Goal: Complete application form: Complete application form

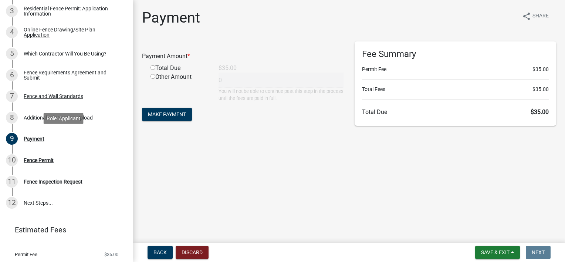
scroll to position [180, 0]
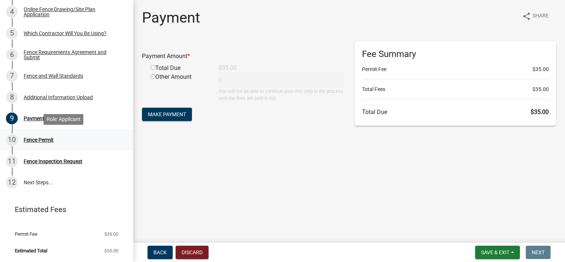
click at [41, 143] on div "10 Fence Permit" at bounding box center [63, 140] width 115 height 12
drag, startPoint x: 41, startPoint y: 143, endPoint x: 33, endPoint y: 121, distance: 24.1
click at [33, 121] on div "Payment" at bounding box center [34, 118] width 21 height 5
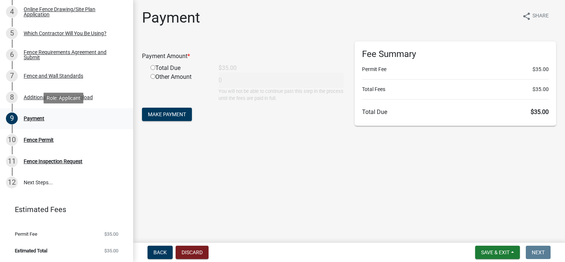
click at [33, 121] on div "Payment" at bounding box center [34, 118] width 21 height 5
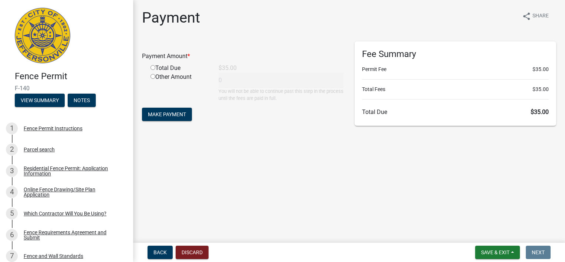
click at [43, 31] on img at bounding box center [42, 35] width 55 height 55
click at [44, 105] on button "View Summary" at bounding box center [40, 100] width 50 height 13
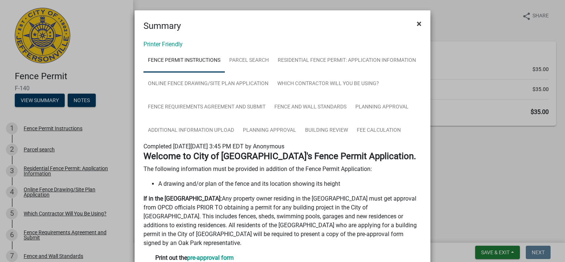
click at [417, 22] on span "×" at bounding box center [419, 23] width 5 height 10
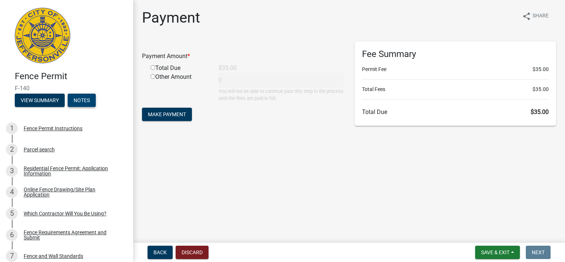
click at [78, 97] on button "Notes" at bounding box center [82, 100] width 28 height 13
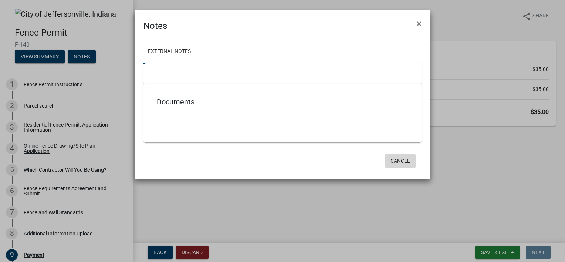
click at [396, 157] on button "Cancel" at bounding box center [399, 160] width 31 height 13
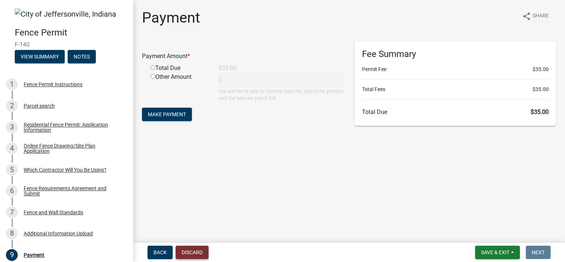
click at [198, 247] on button "Discard" at bounding box center [192, 251] width 33 height 13
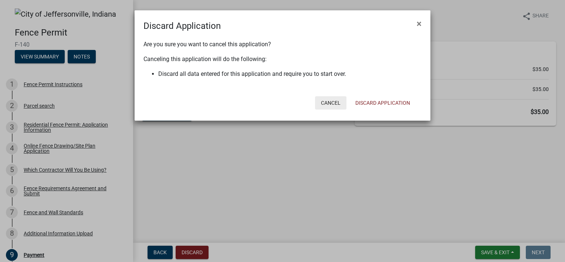
click at [335, 102] on button "Cancel" at bounding box center [330, 102] width 31 height 13
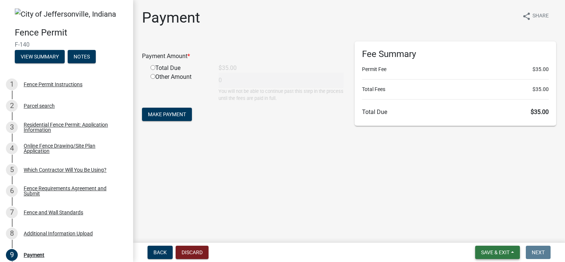
click at [495, 253] on span "Save & Exit" at bounding box center [495, 252] width 28 height 6
click at [490, 234] on button "Save & Exit" at bounding box center [490, 233] width 59 height 18
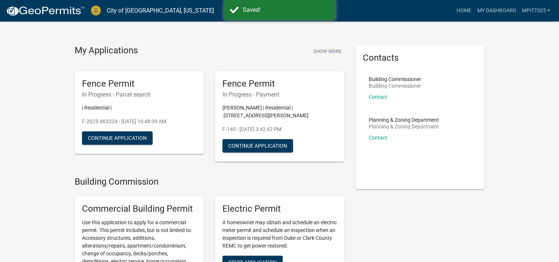
scroll to position [10, 0]
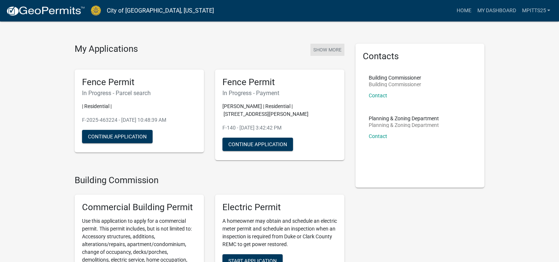
click at [321, 51] on button "Show More" at bounding box center [328, 50] width 34 height 12
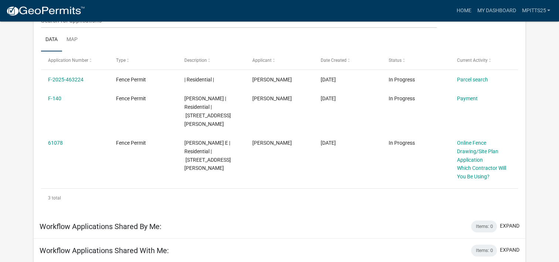
scroll to position [112, 0]
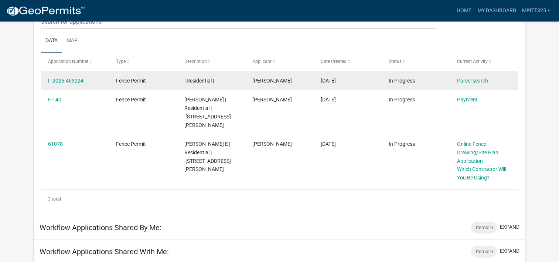
click at [61, 77] on div "F-2025-463224" at bounding box center [75, 81] width 54 height 9
click at [62, 80] on link "F-2025-463224" at bounding box center [65, 81] width 35 height 6
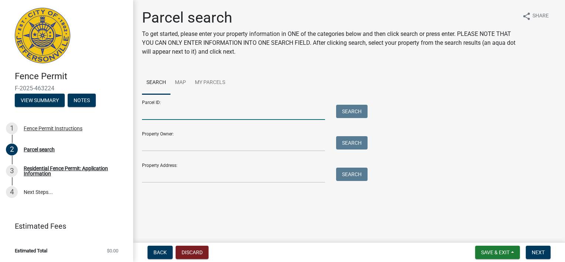
click at [209, 112] on input "Parcel ID:" at bounding box center [233, 112] width 183 height 15
paste input "10-19-03-501-269.000-009"
type input "10-19-03-501-269.000-009"
click at [342, 105] on button "Search" at bounding box center [351, 111] width 31 height 13
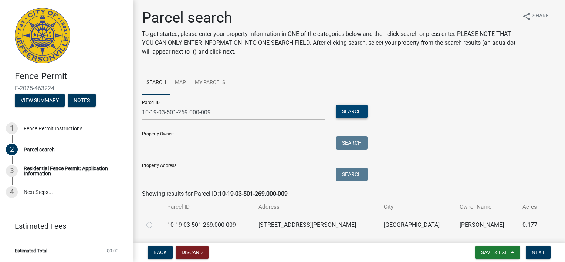
scroll to position [23, 0]
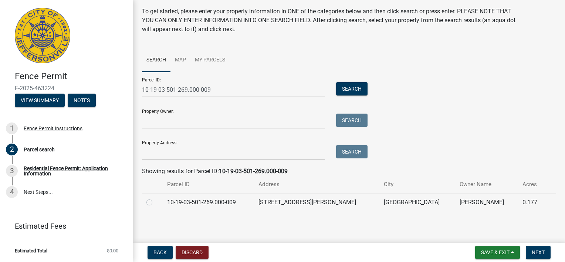
click at [155, 198] on label at bounding box center [155, 198] width 0 height 0
click at [155, 201] on input "radio" at bounding box center [157, 200] width 5 height 5
radio input "true"
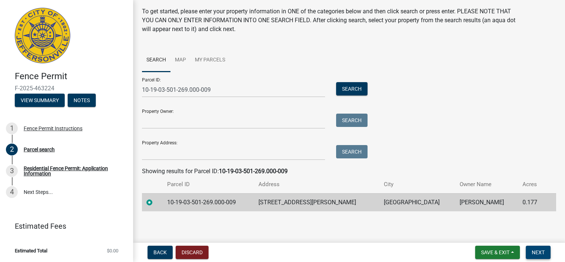
click at [544, 250] on span "Next" at bounding box center [538, 252] width 13 height 6
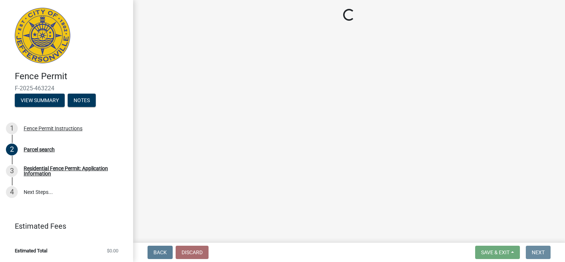
scroll to position [0, 0]
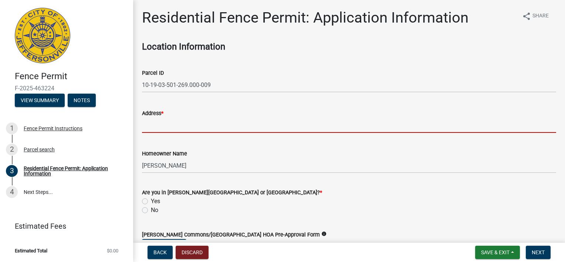
click at [383, 124] on input "Address *" at bounding box center [349, 125] width 414 height 15
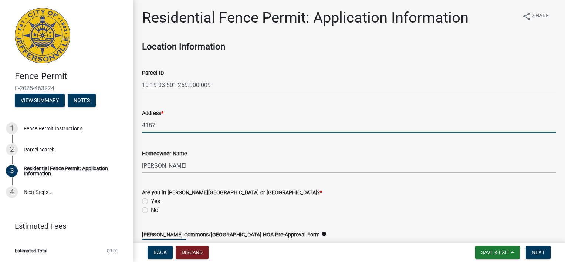
type input "4187 Heitz Ave"
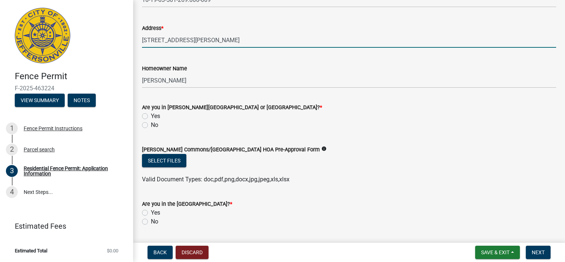
scroll to position [98, 0]
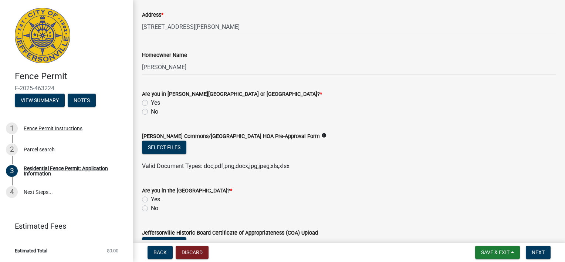
click at [151, 109] on label "No" at bounding box center [154, 111] width 7 height 9
click at [151, 109] on input "No" at bounding box center [153, 109] width 5 height 5
radio input "true"
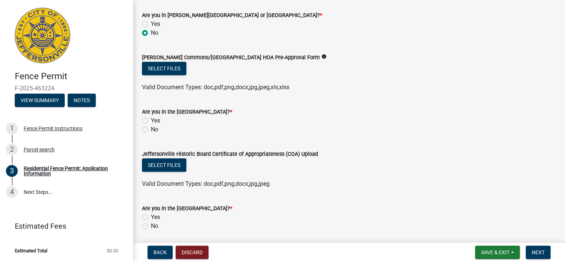
scroll to position [177, 0]
click at [151, 128] on label "No" at bounding box center [154, 129] width 7 height 9
click at [151, 128] on input "No" at bounding box center [153, 127] width 5 height 5
radio input "true"
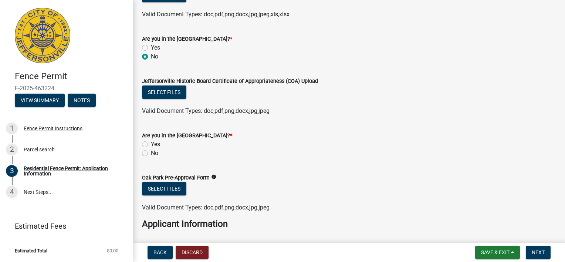
scroll to position [250, 0]
click at [143, 157] on wm-data-entity-input "Are you in the Oak Park Conservancy District? * Yes No" at bounding box center [349, 143] width 414 height 42
click at [151, 153] on label "No" at bounding box center [154, 153] width 7 height 9
click at [151, 153] on input "No" at bounding box center [153, 151] width 5 height 5
radio input "true"
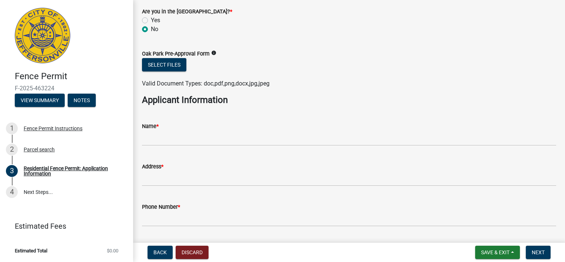
scroll to position [377, 0]
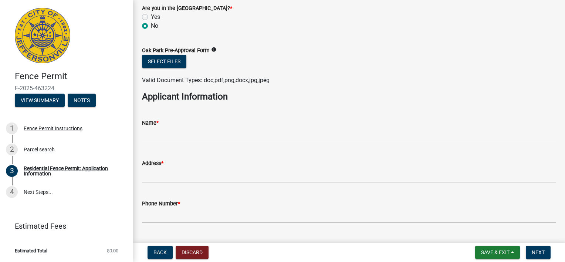
click at [166, 145] on wm-data-entity-input "Name *" at bounding box center [349, 128] width 414 height 40
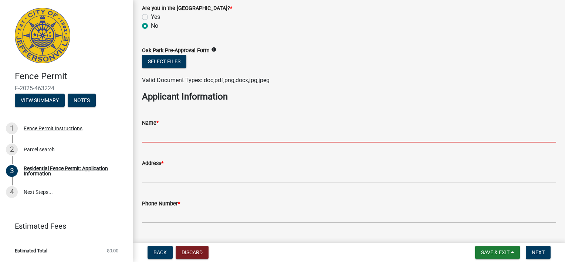
click at [167, 137] on input "Name *" at bounding box center [349, 134] width 414 height 15
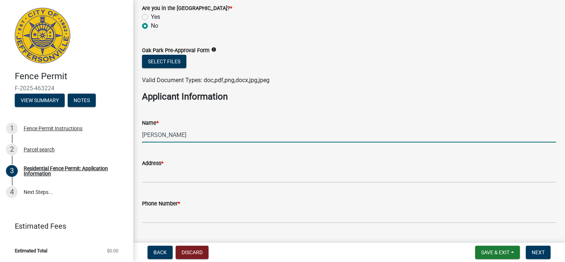
type input "melissa pitts"
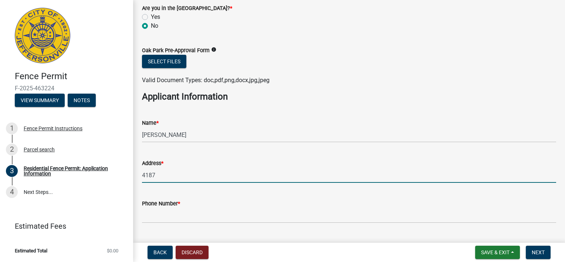
type input "4187 Heitz Ave"
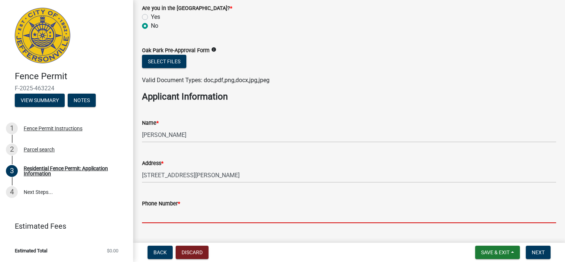
scroll to position [427, 0]
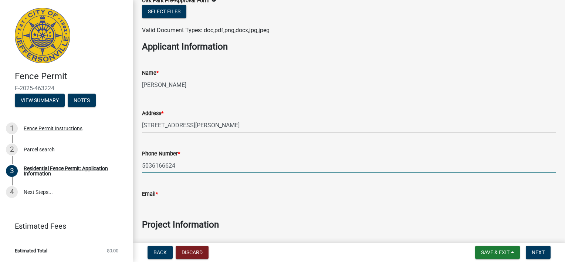
type input "5036166624"
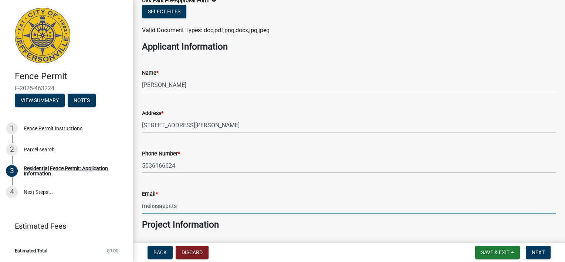
type input "melissaepitts@gmail.com"
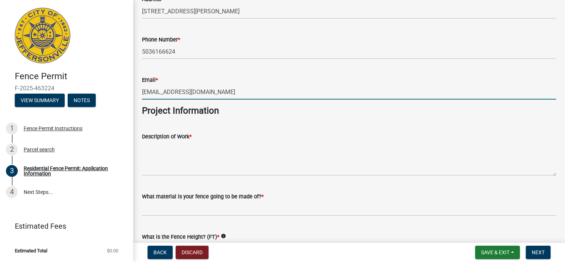
scroll to position [542, 0]
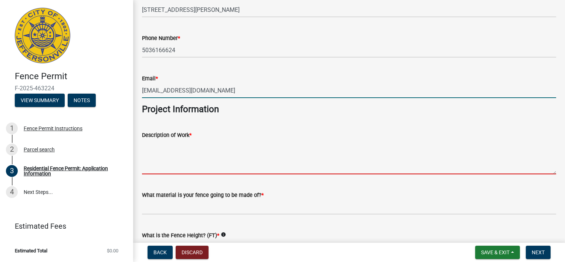
click at [210, 152] on textarea "Description of Work *" at bounding box center [349, 156] width 414 height 35
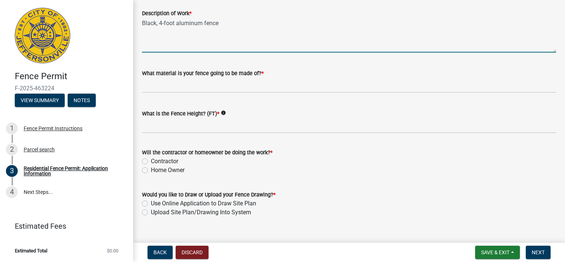
scroll to position [665, 0]
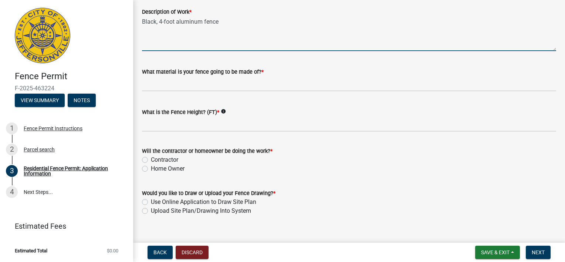
type textarea "Black, 4-foot aluminum fence"
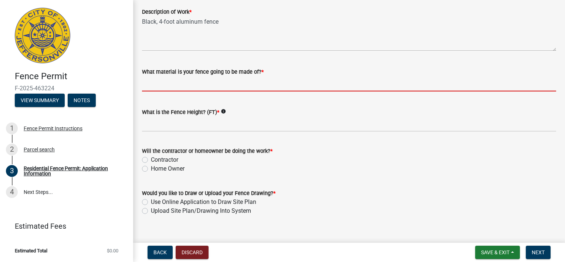
click at [228, 90] on input "What material is your fence going to be made of? *" at bounding box center [349, 83] width 414 height 15
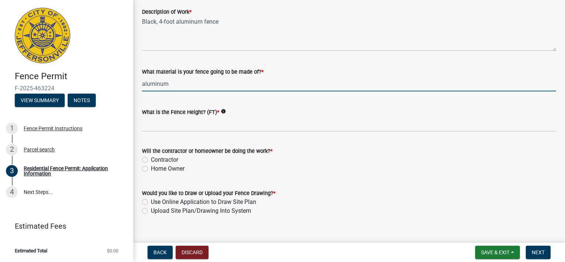
type input "aluminum"
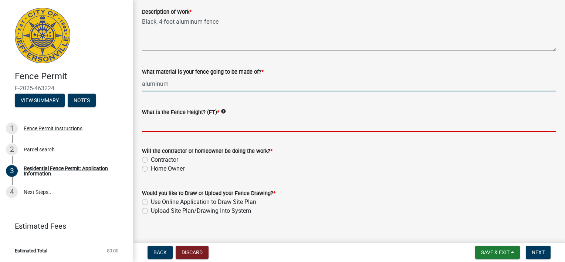
click at [218, 122] on input "What is the Fence Height? (FT) *" at bounding box center [349, 123] width 414 height 15
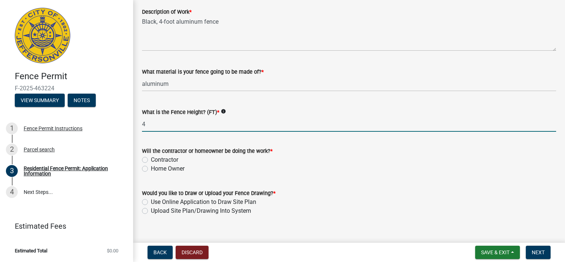
type input "4"
click at [151, 169] on label "Home Owner" at bounding box center [168, 168] width 34 height 9
click at [151, 169] on input "Home Owner" at bounding box center [153, 166] width 5 height 5
radio input "true"
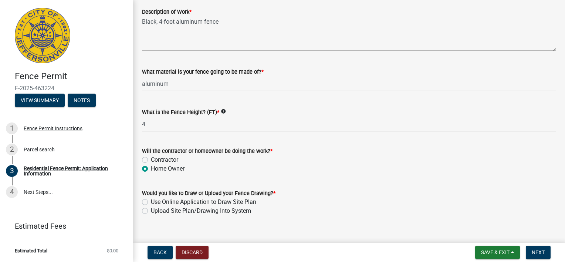
scroll to position [677, 0]
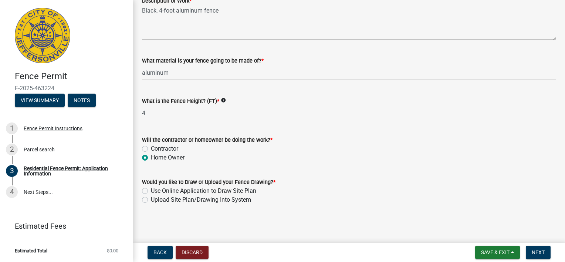
click at [151, 189] on label "Use Online Application to Draw Site Plan" at bounding box center [203, 190] width 105 height 9
click at [151, 189] on input "Use Online Application to Draw Site Plan" at bounding box center [153, 188] width 5 height 5
radio input "true"
click at [539, 253] on span "Next" at bounding box center [538, 252] width 13 height 6
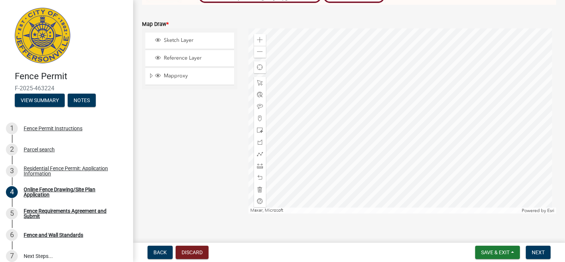
scroll to position [251, 0]
click at [379, 121] on div at bounding box center [402, 120] width 308 height 185
click at [173, 33] on div "Sketch Layer" at bounding box center [189, 40] width 89 height 16
click at [174, 36] on span "Sketch Layer" at bounding box center [197, 39] width 70 height 7
click at [260, 126] on span at bounding box center [260, 129] width 6 height 6
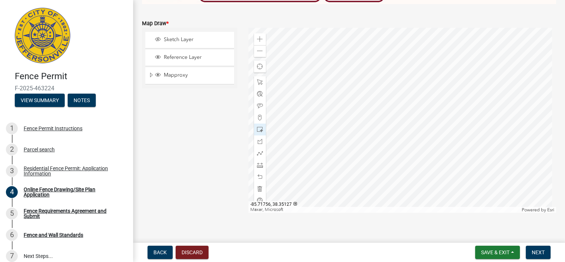
click at [383, 118] on div at bounding box center [402, 120] width 308 height 185
click at [369, 109] on div at bounding box center [402, 120] width 308 height 185
click at [258, 152] on span at bounding box center [260, 153] width 6 height 6
click at [262, 150] on div at bounding box center [260, 153] width 12 height 12
click at [377, 112] on div at bounding box center [402, 120] width 308 height 185
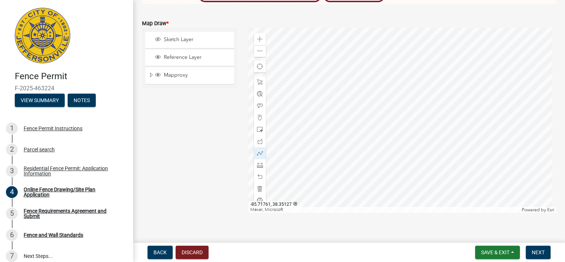
click at [376, 115] on div at bounding box center [402, 120] width 308 height 185
click at [257, 151] on span at bounding box center [260, 153] width 6 height 6
click at [377, 120] on div at bounding box center [402, 120] width 308 height 185
click at [257, 126] on span at bounding box center [260, 129] width 6 height 6
click at [398, 135] on div at bounding box center [402, 120] width 308 height 185
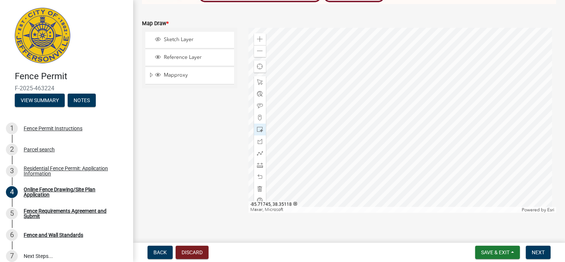
click at [416, 163] on div at bounding box center [402, 120] width 308 height 185
click at [394, 146] on div at bounding box center [402, 120] width 308 height 185
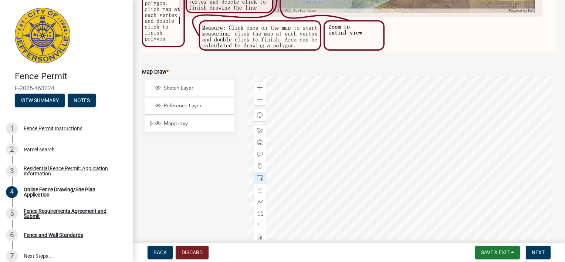
scroll to position [203, 0]
click at [259, 84] on span at bounding box center [260, 87] width 6 height 6
click at [179, 84] on span "Sketch Layer" at bounding box center [197, 87] width 70 height 7
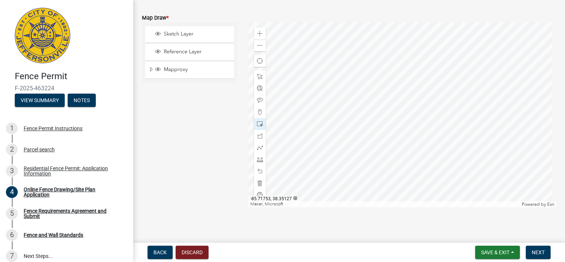
click at [390, 129] on div at bounding box center [402, 114] width 308 height 185
click at [257, 74] on span at bounding box center [260, 77] width 6 height 6
click at [342, 130] on div at bounding box center [402, 114] width 308 height 185
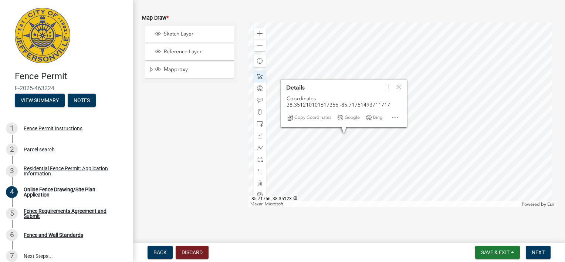
click at [363, 155] on div at bounding box center [402, 114] width 308 height 185
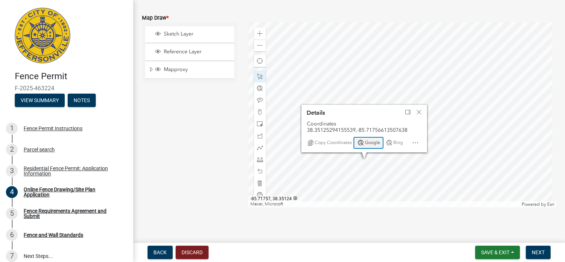
click at [363, 143] on div "Google" at bounding box center [368, 143] width 28 height 10
click at [417, 109] on span "Close" at bounding box center [419, 112] width 6 height 6
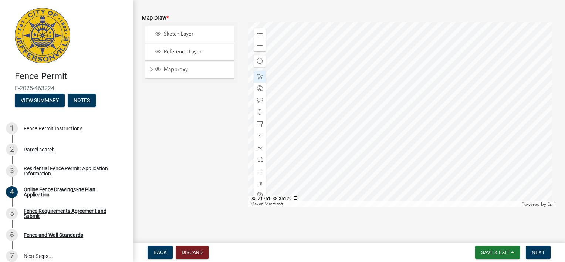
click at [398, 116] on div at bounding box center [402, 114] width 308 height 185
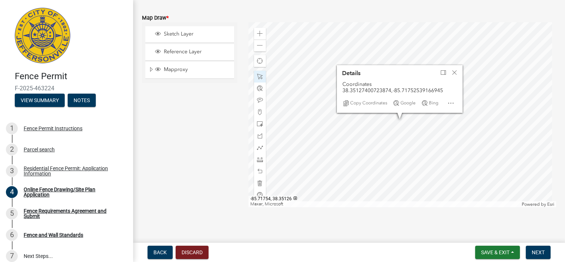
click at [378, 140] on div at bounding box center [402, 114] width 308 height 185
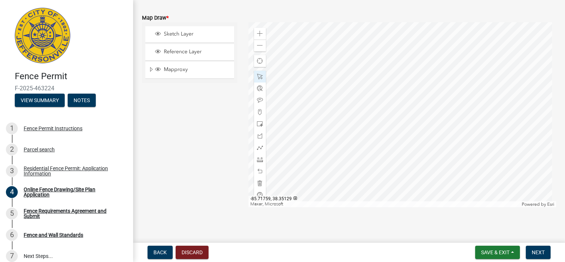
click at [356, 110] on div at bounding box center [402, 114] width 308 height 185
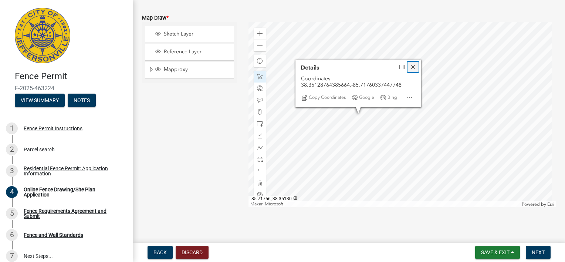
click at [416, 64] on div "Close" at bounding box center [412, 67] width 11 height 10
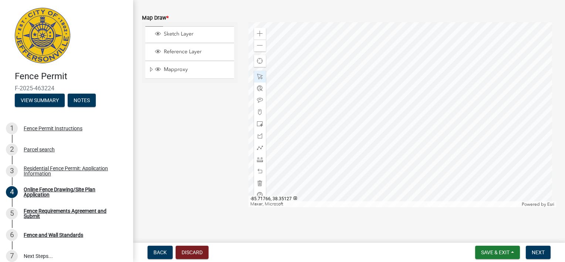
click at [316, 118] on div at bounding box center [402, 114] width 308 height 185
click at [361, 116] on div at bounding box center [402, 114] width 308 height 185
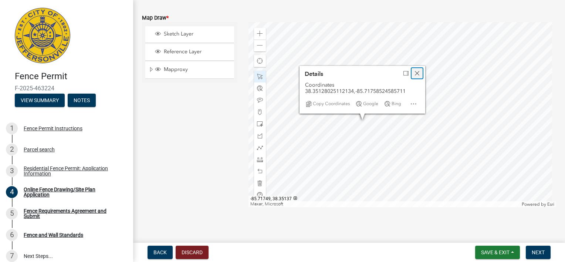
click at [419, 68] on div "Close" at bounding box center [416, 73] width 11 height 10
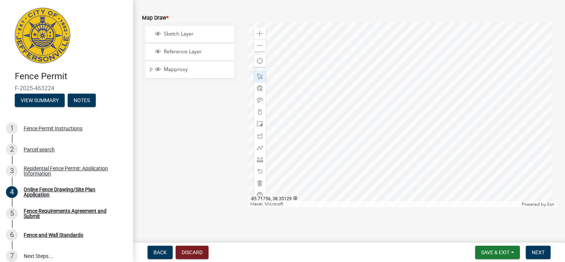
click at [371, 111] on div at bounding box center [402, 114] width 308 height 185
click at [353, 127] on div at bounding box center [402, 114] width 308 height 185
click at [257, 145] on span at bounding box center [260, 148] width 6 height 6
click at [348, 127] on div at bounding box center [402, 114] width 308 height 185
click at [353, 135] on div at bounding box center [402, 114] width 308 height 185
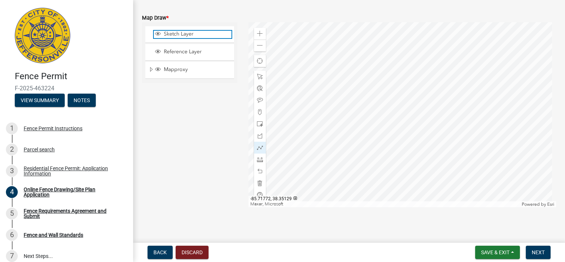
click at [183, 34] on span "Sketch Layer" at bounding box center [197, 34] width 70 height 7
click at [257, 145] on span at bounding box center [260, 148] width 6 height 6
click at [358, 141] on div at bounding box center [402, 114] width 308 height 185
click at [354, 165] on div at bounding box center [402, 114] width 308 height 185
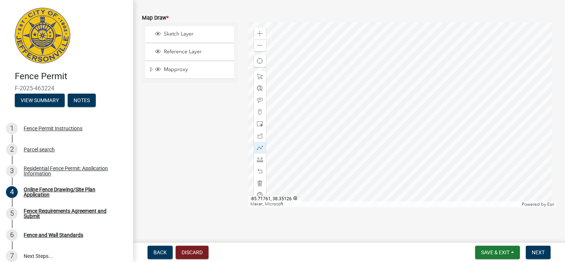
click at [338, 132] on div at bounding box center [402, 114] width 308 height 185
click at [258, 145] on span at bounding box center [260, 148] width 6 height 6
click at [311, 143] on div at bounding box center [402, 114] width 308 height 185
click at [261, 123] on div at bounding box center [260, 124] width 12 height 12
click at [338, 121] on div at bounding box center [402, 114] width 308 height 185
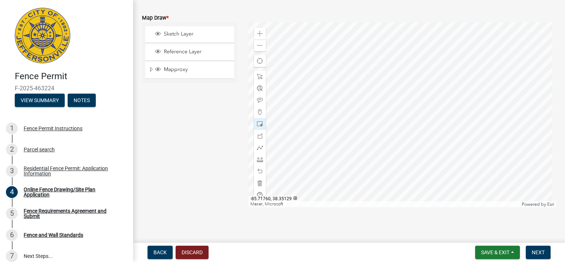
click at [350, 124] on div at bounding box center [402, 114] width 308 height 185
click at [358, 109] on div at bounding box center [402, 114] width 308 height 185
click at [257, 74] on span at bounding box center [260, 77] width 6 height 6
click at [353, 112] on div at bounding box center [402, 114] width 308 height 185
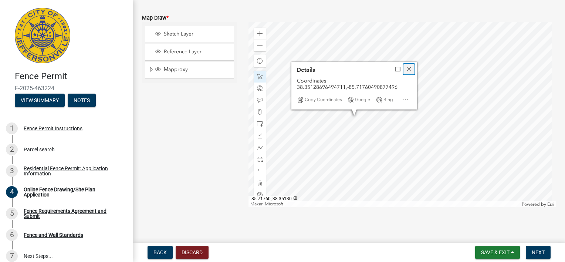
click at [410, 64] on div "Close" at bounding box center [408, 69] width 11 height 10
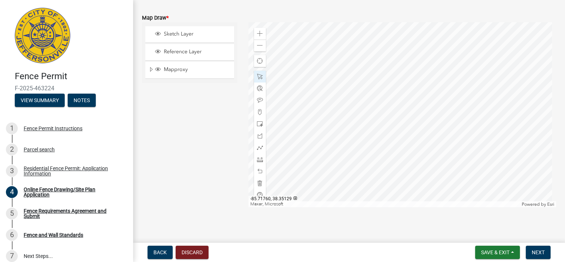
click at [354, 123] on div at bounding box center [402, 114] width 308 height 185
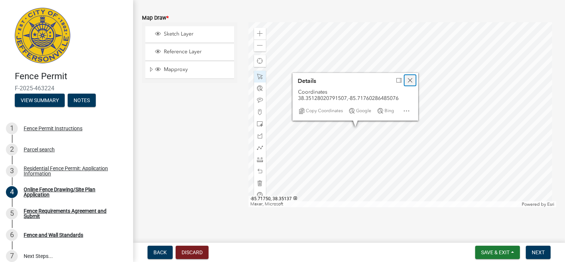
click at [414, 78] on div "Close" at bounding box center [409, 80] width 11 height 10
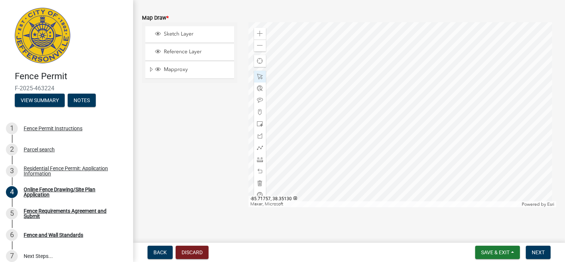
click at [371, 121] on div at bounding box center [402, 114] width 308 height 185
click at [355, 133] on div at bounding box center [402, 114] width 308 height 185
click at [345, 121] on div at bounding box center [402, 114] width 308 height 185
click at [356, 137] on div at bounding box center [402, 114] width 308 height 185
click at [318, 186] on div at bounding box center [402, 114] width 308 height 185
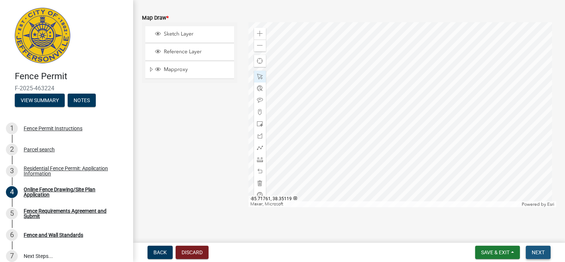
click at [539, 251] on span "Next" at bounding box center [538, 252] width 13 height 6
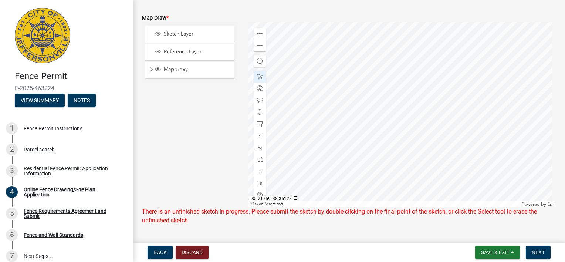
click at [358, 131] on div at bounding box center [402, 114] width 308 height 185
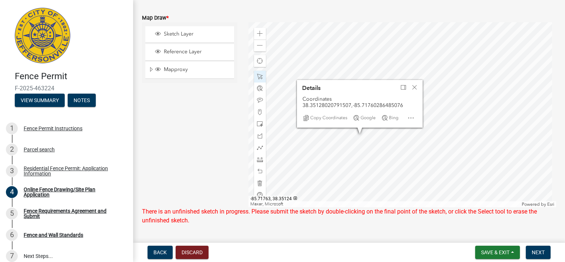
click at [333, 151] on div at bounding box center [402, 114] width 308 height 185
click at [314, 142] on div at bounding box center [402, 114] width 308 height 185
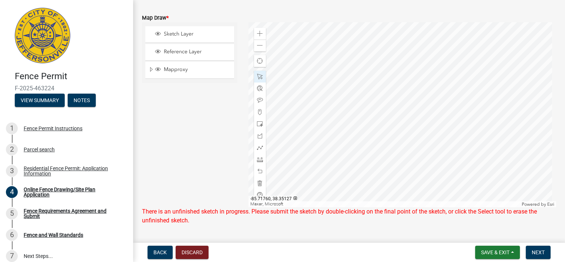
click at [353, 133] on div at bounding box center [402, 114] width 308 height 185
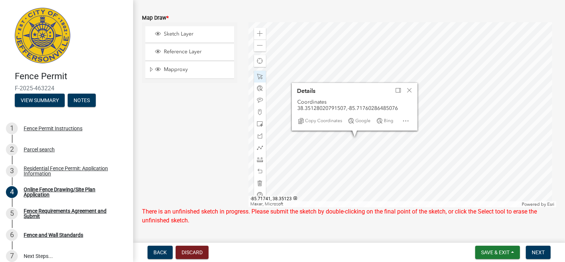
click at [447, 184] on div at bounding box center [402, 114] width 308 height 185
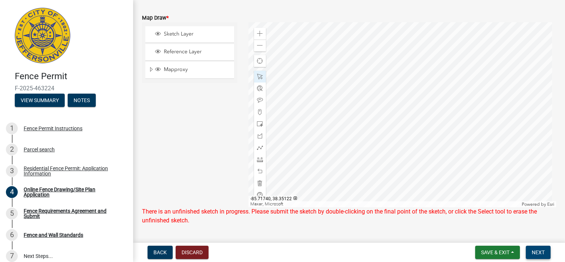
click at [538, 249] on span "Next" at bounding box center [538, 252] width 13 height 6
drag, startPoint x: 538, startPoint y: 249, endPoint x: 532, endPoint y: 249, distance: 6.3
click at [532, 249] on span "Next" at bounding box center [538, 252] width 13 height 6
drag, startPoint x: 533, startPoint y: 253, endPoint x: 516, endPoint y: 248, distance: 18.2
click at [516, 248] on form "Save & Exit Save Save & Exit Next" at bounding box center [512, 251] width 81 height 13
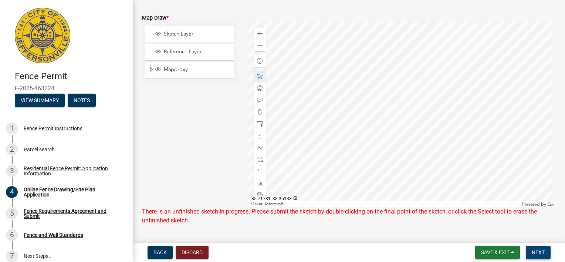
scroll to position [274, 0]
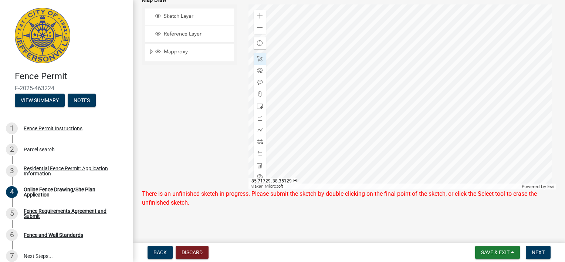
click at [519, 139] on div at bounding box center [402, 96] width 308 height 185
click at [257, 26] on span at bounding box center [260, 28] width 6 height 6
click at [349, 81] on div at bounding box center [402, 96] width 308 height 185
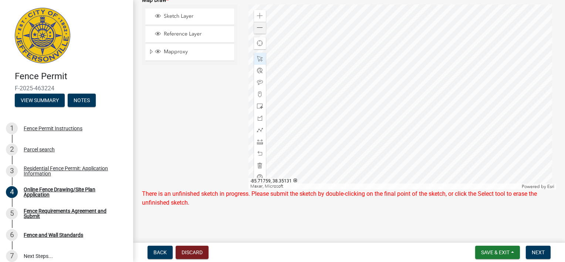
click at [349, 81] on div at bounding box center [402, 96] width 308 height 185
click at [343, 96] on div at bounding box center [402, 96] width 308 height 185
click at [350, 65] on div at bounding box center [402, 96] width 308 height 185
click at [257, 53] on div at bounding box center [260, 59] width 12 height 12
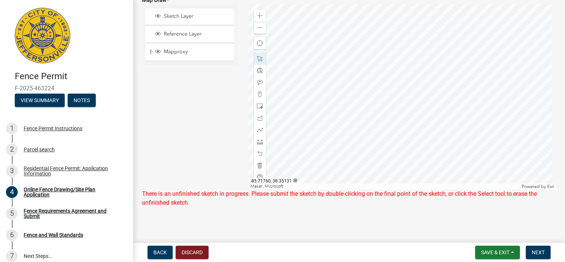
click at [352, 66] on div at bounding box center [402, 96] width 308 height 185
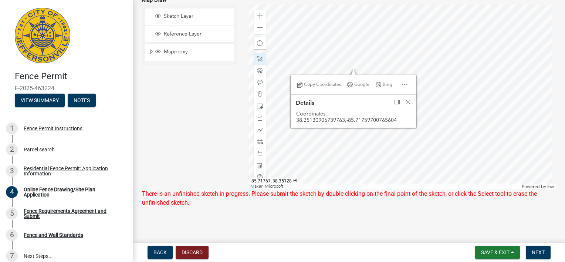
click at [198, 79] on div "Sketch Layer Reference Layer Mapproxy Lot Dimensions Rural Urban Condo Street C…" at bounding box center [189, 96] width 106 height 185
click at [407, 102] on span "Close" at bounding box center [408, 102] width 6 height 6
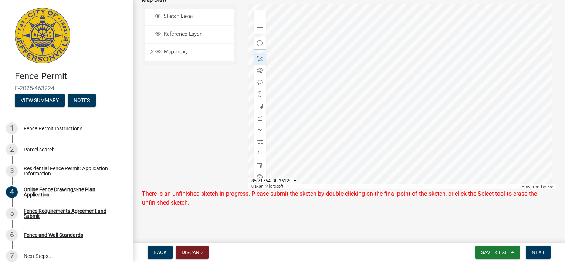
click at [406, 106] on div at bounding box center [402, 96] width 308 height 185
click at [547, 250] on button "Next" at bounding box center [538, 251] width 25 height 13
click at [257, 29] on div "Zoom out" at bounding box center [260, 28] width 12 height 12
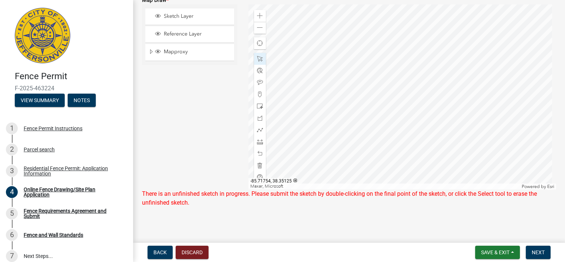
click at [349, 101] on div at bounding box center [402, 96] width 308 height 185
click at [399, 110] on div at bounding box center [402, 96] width 308 height 185
click at [392, 96] on div at bounding box center [402, 96] width 308 height 185
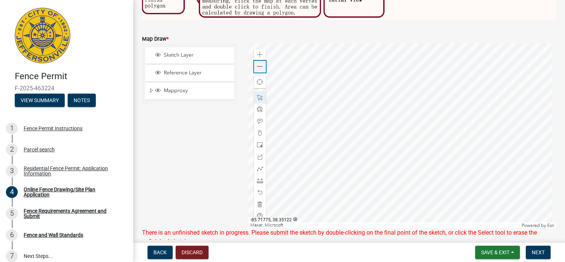
click at [259, 64] on span at bounding box center [260, 67] width 6 height 6
click at [260, 64] on span at bounding box center [260, 67] width 6 height 6
click at [538, 252] on span "Next" at bounding box center [538, 252] width 13 height 6
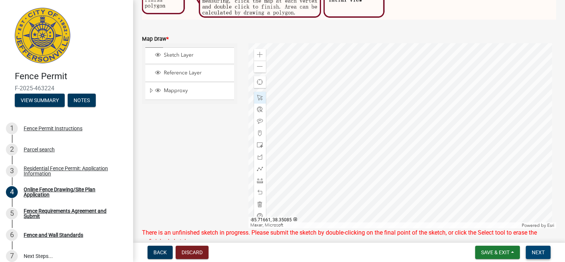
click at [538, 252] on span "Next" at bounding box center [538, 252] width 13 height 6
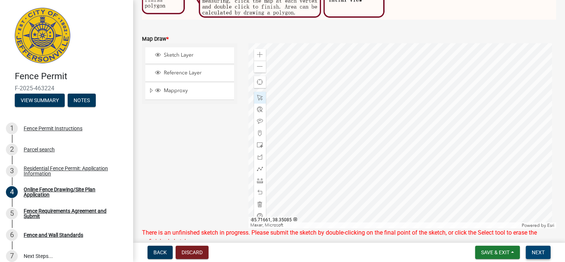
click at [538, 252] on span "Next" at bounding box center [538, 252] width 13 height 6
click at [381, 120] on div at bounding box center [402, 135] width 308 height 185
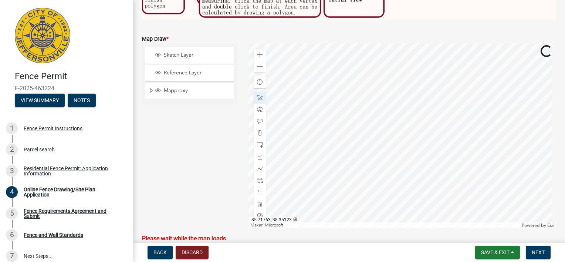
click at [381, 120] on div at bounding box center [402, 135] width 308 height 185
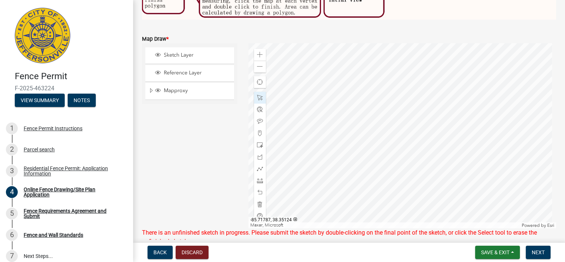
click at [196, 48] on div "Sketch Layer" at bounding box center [189, 55] width 89 height 16
click at [187, 52] on span "Sketch Layer" at bounding box center [197, 55] width 70 height 7
click at [184, 70] on span "Reference Layer" at bounding box center [197, 73] width 70 height 7
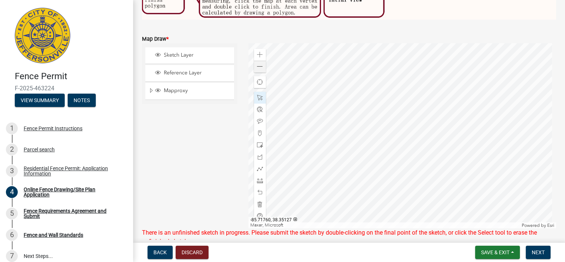
click at [400, 97] on div at bounding box center [402, 135] width 308 height 185
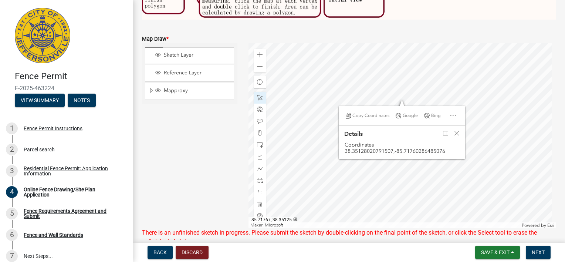
click at [360, 101] on div at bounding box center [402, 135] width 308 height 185
click at [403, 71] on div at bounding box center [402, 135] width 308 height 185
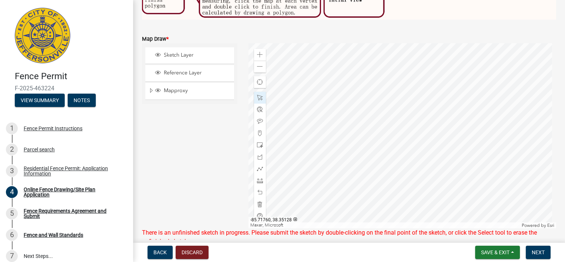
click at [404, 86] on div at bounding box center [402, 135] width 308 height 185
click at [414, 85] on div at bounding box center [402, 135] width 308 height 185
click at [395, 132] on div at bounding box center [402, 135] width 308 height 185
click at [357, 106] on div at bounding box center [402, 135] width 308 height 185
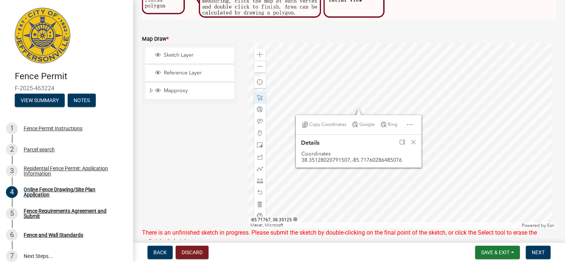
click at [359, 102] on div at bounding box center [402, 135] width 308 height 185
click at [404, 90] on div at bounding box center [402, 135] width 308 height 185
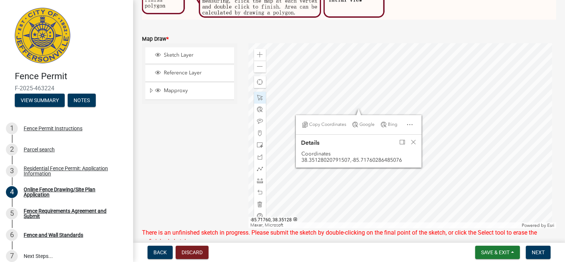
click at [404, 90] on div at bounding box center [402, 135] width 308 height 185
click at [407, 71] on div at bounding box center [402, 135] width 308 height 185
click at [410, 141] on span "Close" at bounding box center [413, 142] width 6 height 6
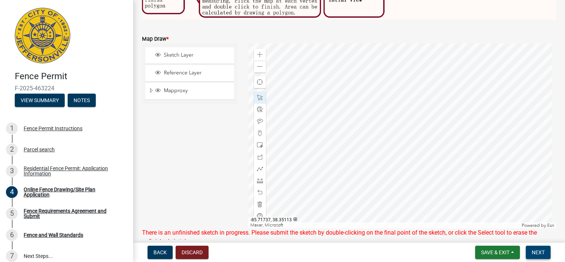
click at [542, 255] on button "Next" at bounding box center [538, 251] width 25 height 13
click at [362, 138] on div at bounding box center [402, 135] width 308 height 185
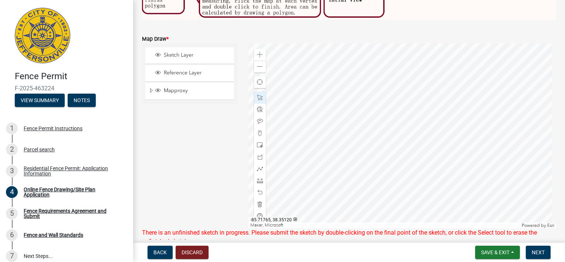
click at [362, 138] on div at bounding box center [402, 135] width 308 height 185
click at [451, 120] on div at bounding box center [402, 135] width 308 height 185
click at [448, 125] on div at bounding box center [402, 135] width 308 height 185
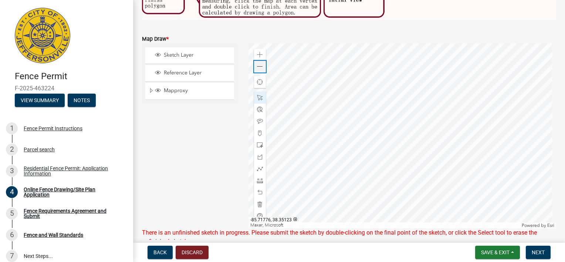
click at [257, 67] on span at bounding box center [260, 67] width 6 height 6
click at [260, 79] on span "Find my location" at bounding box center [260, 82] width 6 height 6
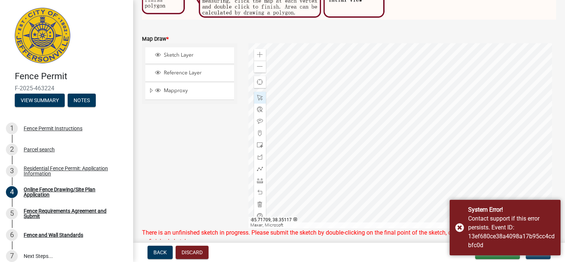
click at [538, 173] on div at bounding box center [402, 135] width 308 height 185
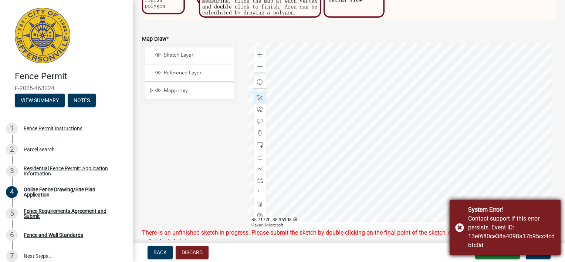
click at [460, 228] on div "System Error! Contact support if this error persists. Event ID: 13ef680ce38a409…" at bounding box center [505, 227] width 111 height 55
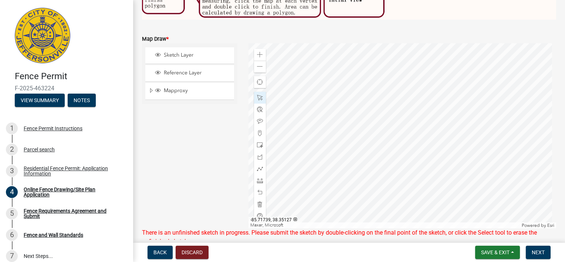
click at [443, 136] on div at bounding box center [402, 135] width 308 height 185
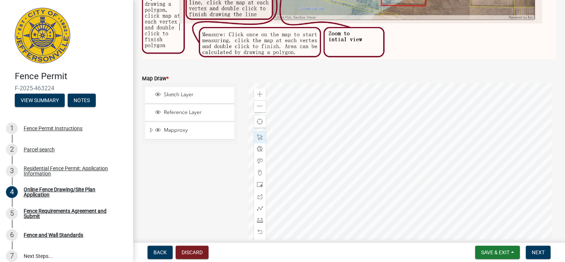
scroll to position [196, 0]
click at [394, 166] on div at bounding box center [402, 174] width 308 height 185
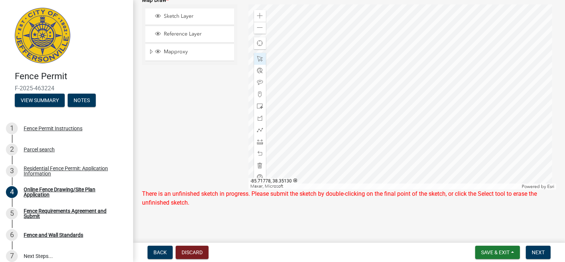
scroll to position [172, 0]
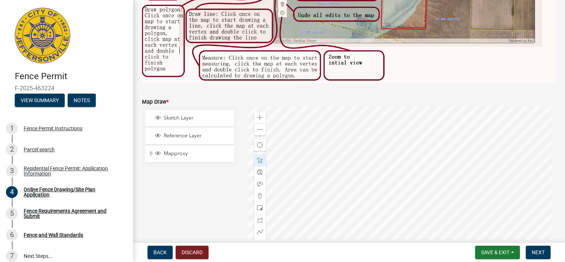
click at [384, 172] on div at bounding box center [402, 198] width 308 height 185
click at [368, 178] on div at bounding box center [402, 198] width 308 height 185
click at [381, 201] on div at bounding box center [402, 198] width 308 height 185
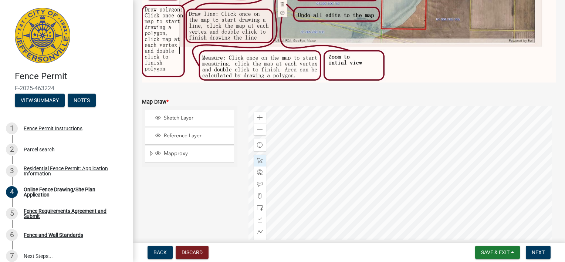
click at [381, 201] on div at bounding box center [402, 198] width 308 height 185
click at [383, 196] on div at bounding box center [402, 198] width 308 height 185
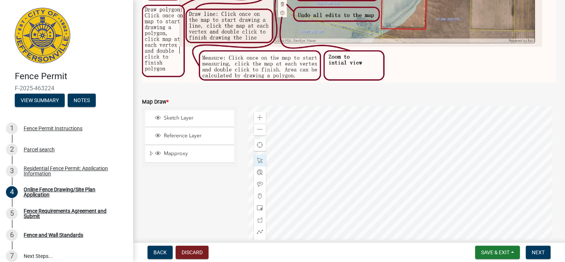
click at [383, 196] on div at bounding box center [402, 198] width 308 height 185
click at [391, 192] on div at bounding box center [402, 198] width 308 height 185
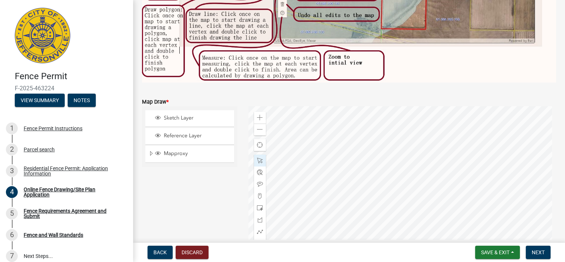
click at [391, 192] on div at bounding box center [402, 198] width 308 height 185
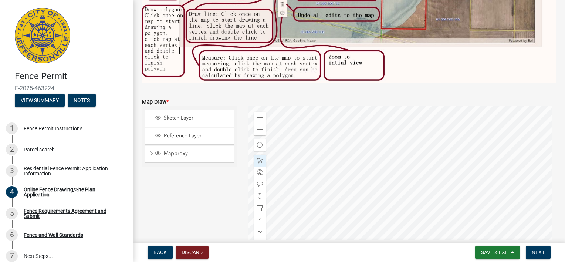
click at [394, 194] on div at bounding box center [402, 198] width 308 height 185
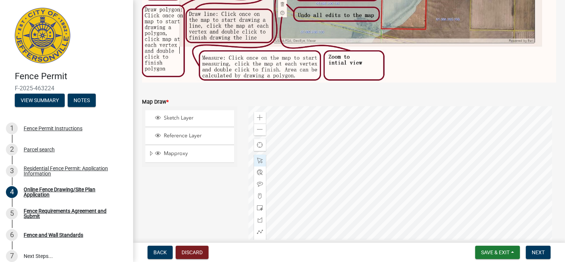
click at [394, 194] on div at bounding box center [402, 198] width 308 height 185
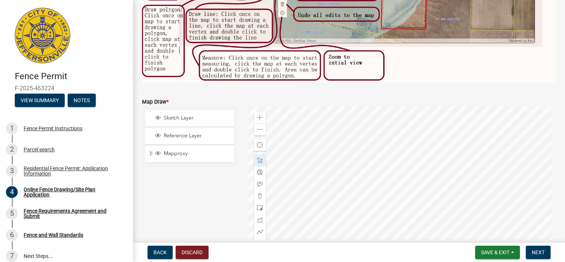
click at [380, 172] on div at bounding box center [402, 198] width 308 height 185
click at [351, 97] on div "Map Draw *" at bounding box center [349, 101] width 414 height 9
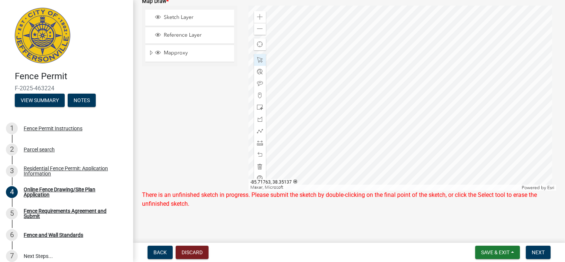
scroll to position [272, 0]
click at [381, 98] on div at bounding box center [402, 98] width 308 height 185
click at [375, 83] on div at bounding box center [402, 98] width 308 height 185
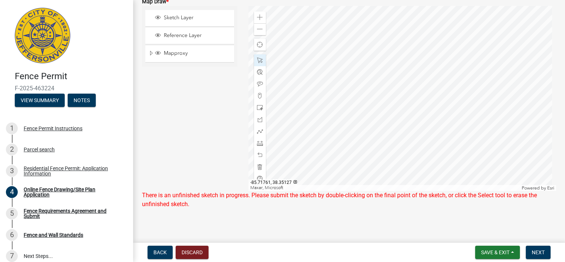
click at [375, 83] on div at bounding box center [402, 98] width 308 height 185
click at [382, 84] on div at bounding box center [402, 98] width 308 height 185
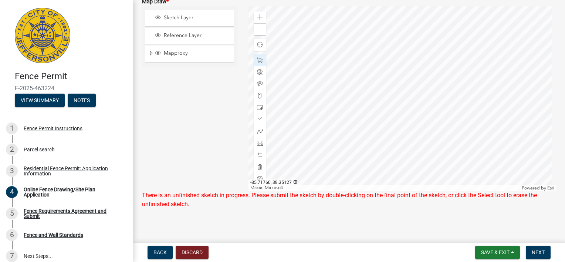
click at [382, 84] on div at bounding box center [402, 98] width 308 height 185
click at [393, 78] on div at bounding box center [402, 98] width 308 height 185
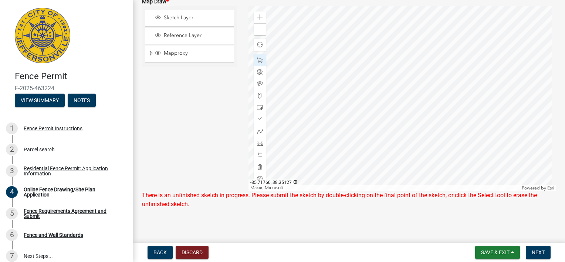
click at [393, 78] on div at bounding box center [402, 98] width 308 height 185
click at [403, 79] on div at bounding box center [402, 98] width 308 height 185
click at [384, 83] on div at bounding box center [402, 98] width 308 height 185
click at [235, 128] on div "Sketch Layer Reference Layer Mapproxy Lot Dimensions Rural Urban Condo Street C…" at bounding box center [189, 98] width 106 height 185
click at [395, 84] on div at bounding box center [402, 98] width 308 height 185
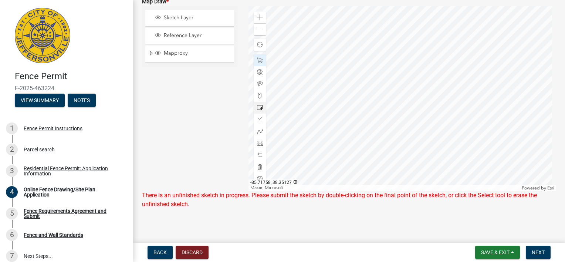
click at [389, 91] on div at bounding box center [402, 98] width 308 height 185
click at [389, 83] on div at bounding box center [402, 98] width 308 height 185
click at [190, 120] on div "Sketch Layer Reference Layer Mapproxy Lot Dimensions Rural Urban Condo Street C…" at bounding box center [189, 98] width 106 height 185
click at [530, 250] on button "Next" at bounding box center [538, 251] width 25 height 13
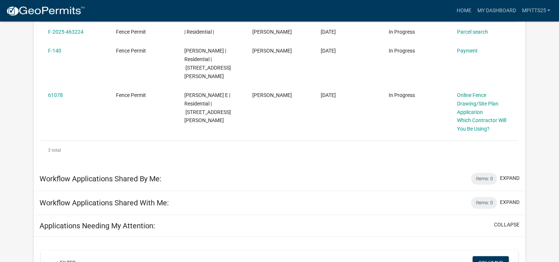
scroll to position [163, 0]
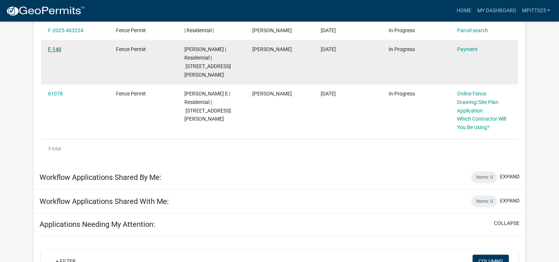
click at [58, 48] on link "F-140" at bounding box center [54, 49] width 13 height 6
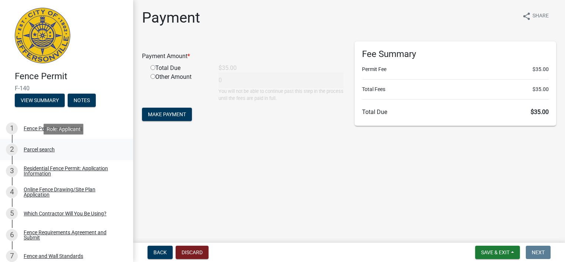
click at [44, 153] on div "2 Parcel search" at bounding box center [63, 149] width 115 height 12
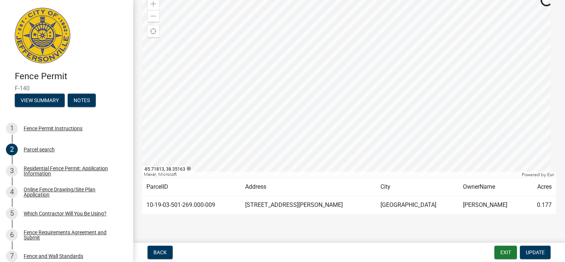
scroll to position [72, 0]
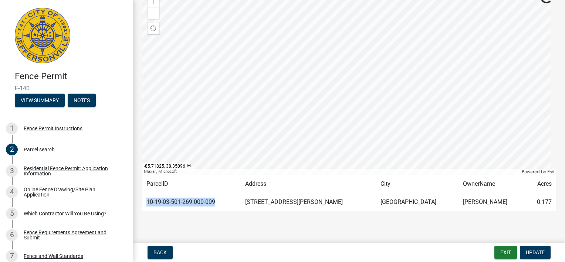
drag, startPoint x: 218, startPoint y: 206, endPoint x: 143, endPoint y: 198, distance: 75.4
click at [143, 198] on td "10-19-03-501-269.000-009" at bounding box center [191, 202] width 99 height 18
copy td "10-19-03-501-269.000-009"
